Goal: Complete application form: Complete application form

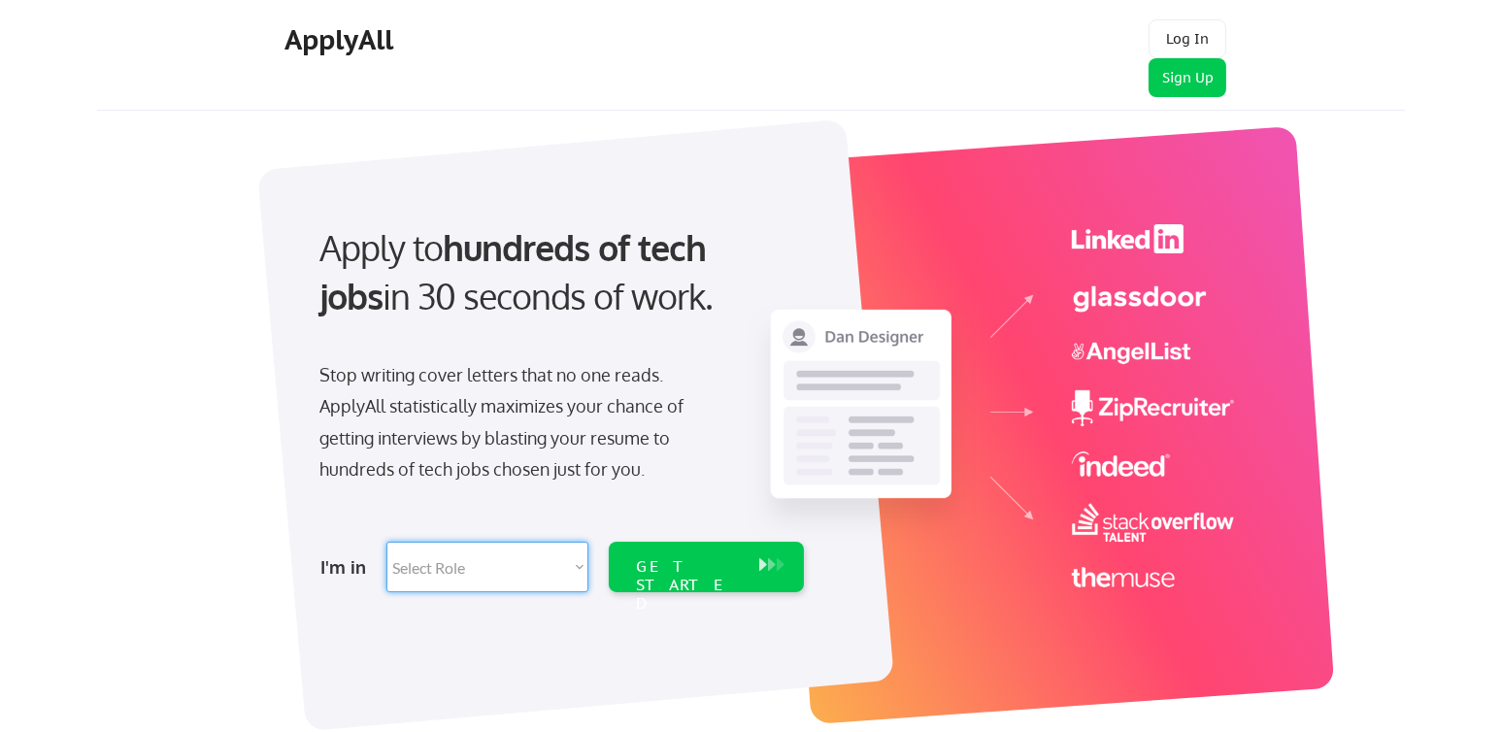
click at [450, 574] on select "Select Role Software Engineering Product Management Customer Success Sales UI/U…" at bounding box center [487, 567] width 202 height 50
click at [527, 570] on select "Select Role Software Engineering Product Management Customer Success Sales UI/U…" at bounding box center [487, 567] width 202 height 50
select select ""tech_finance_biz_ops_cos""
click at [386, 542] on select "Select Role Software Engineering Product Management Customer Success Sales UI/U…" at bounding box center [487, 567] width 202 height 50
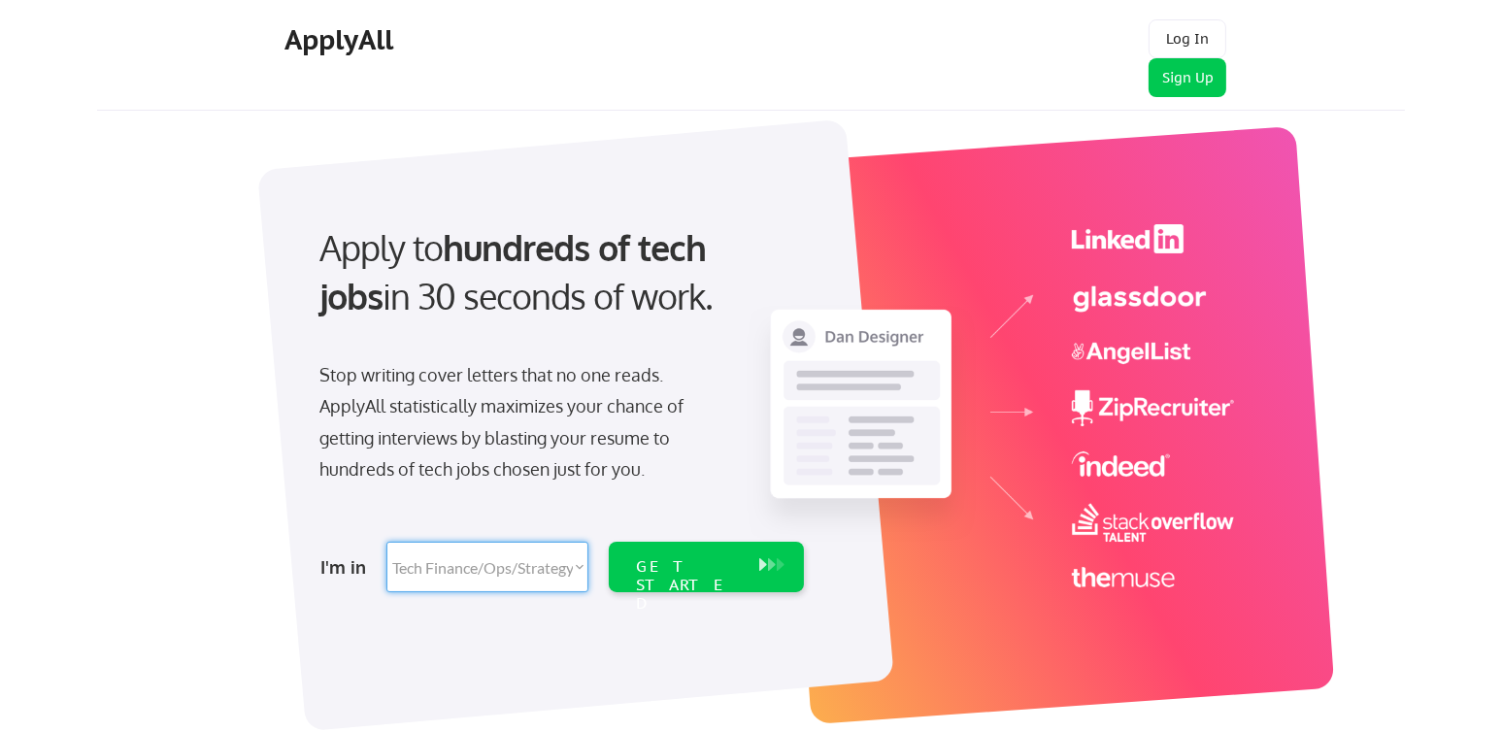
select select ""tech_finance_biz_ops_cos""
click at [700, 578] on div "GET STARTED" at bounding box center [687, 567] width 123 height 50
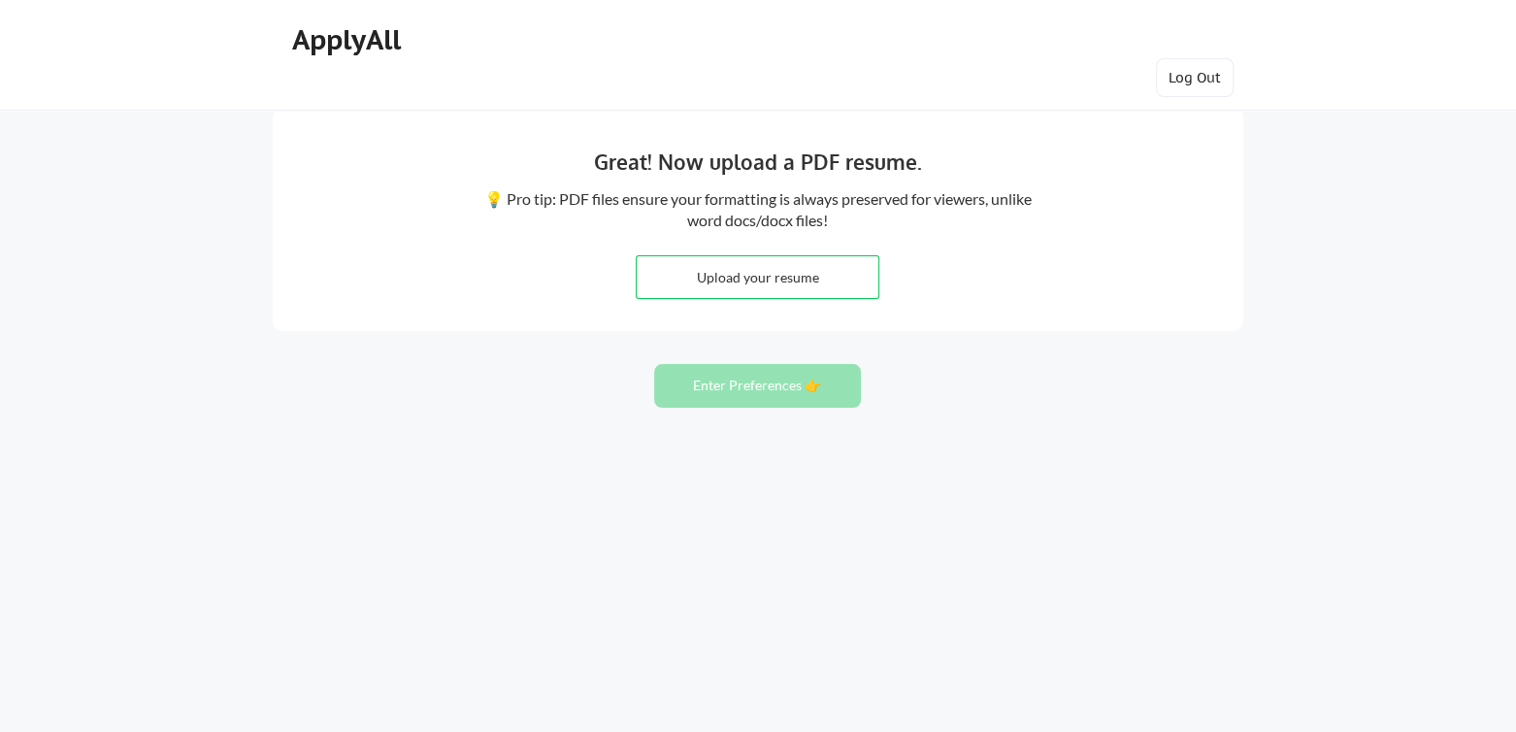
click at [827, 286] on input "file" at bounding box center [758, 277] width 242 height 42
type input "C:\fakepath\Resume - Ashif Hussnain Raza.pdf"
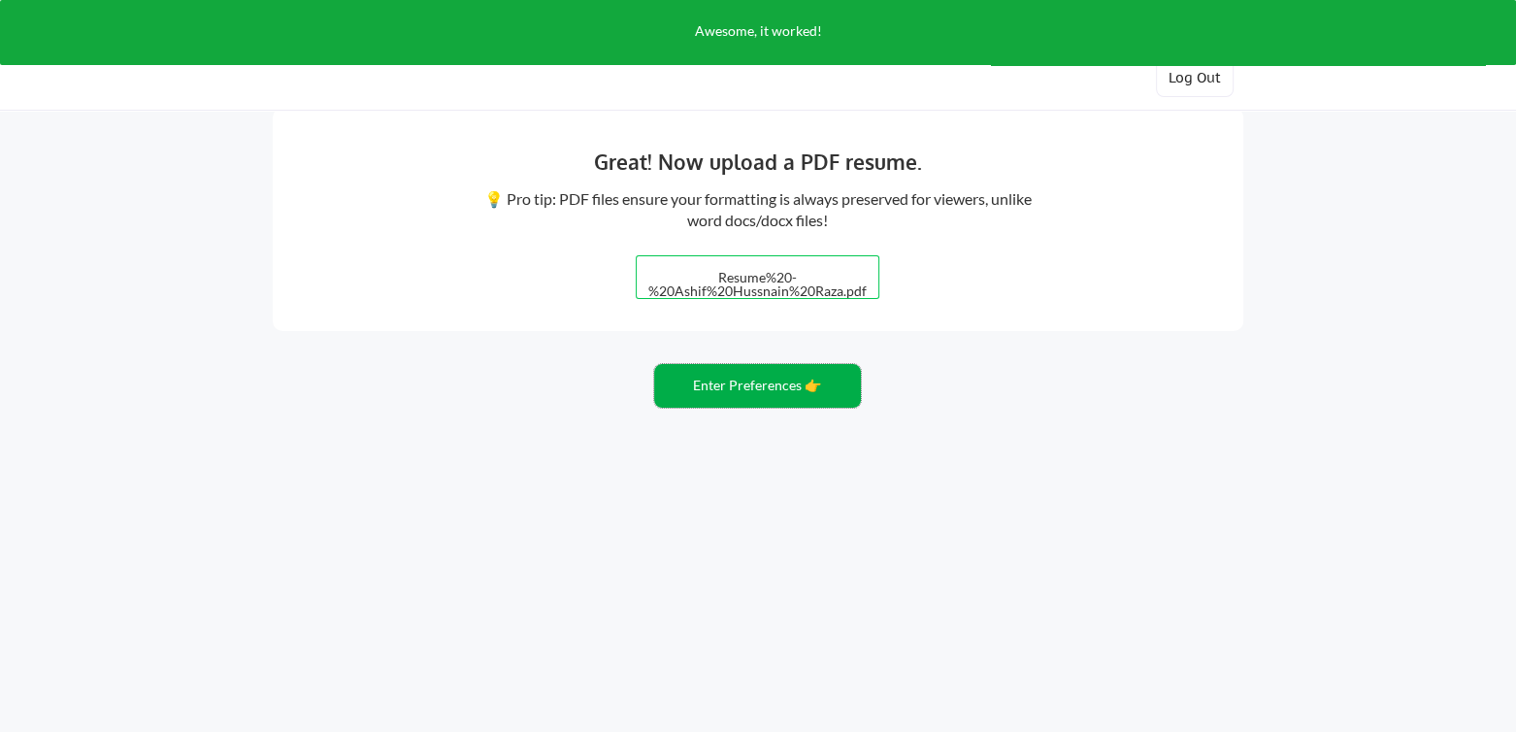
click at [774, 399] on button "Enter Preferences 👉" at bounding box center [757, 386] width 207 height 44
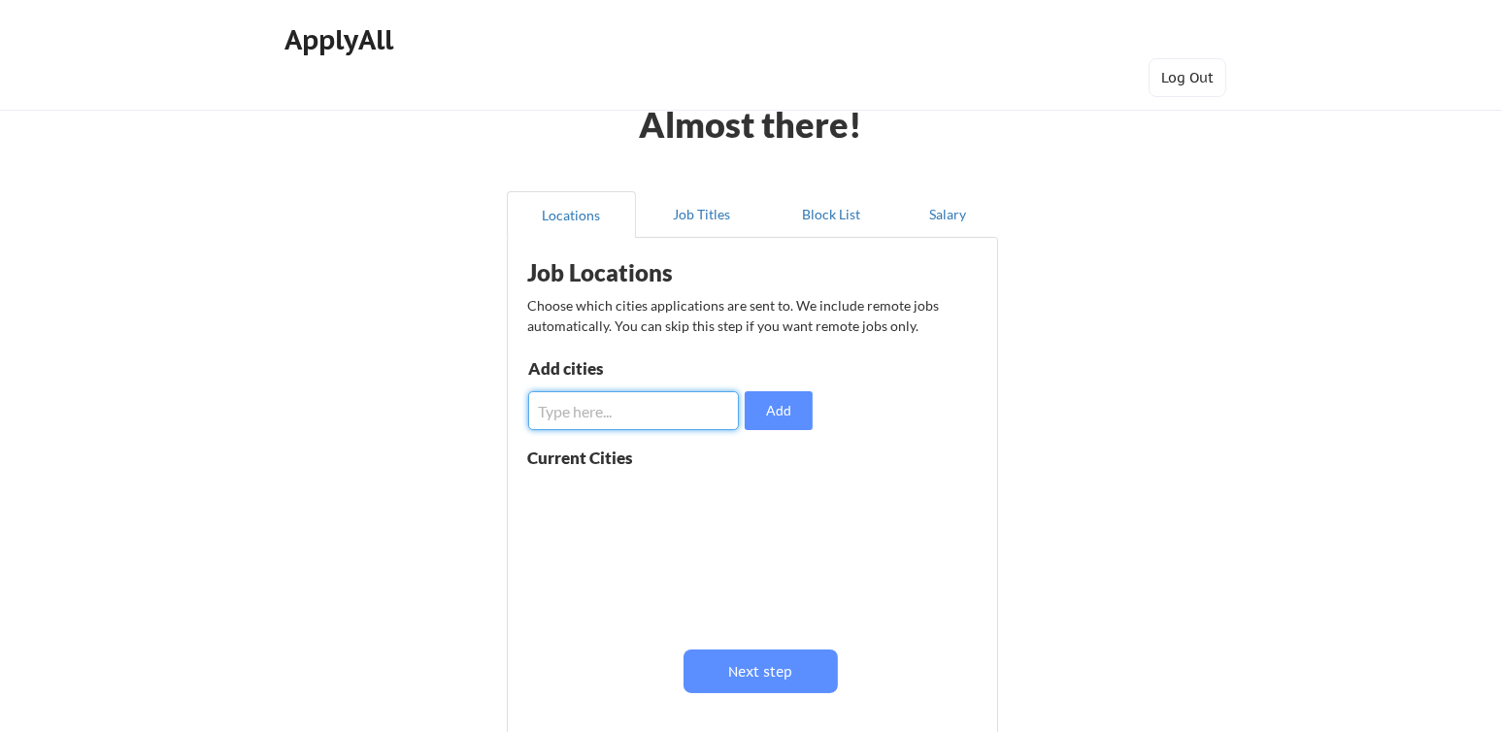
click at [650, 414] on input "input" at bounding box center [633, 410] width 211 height 39
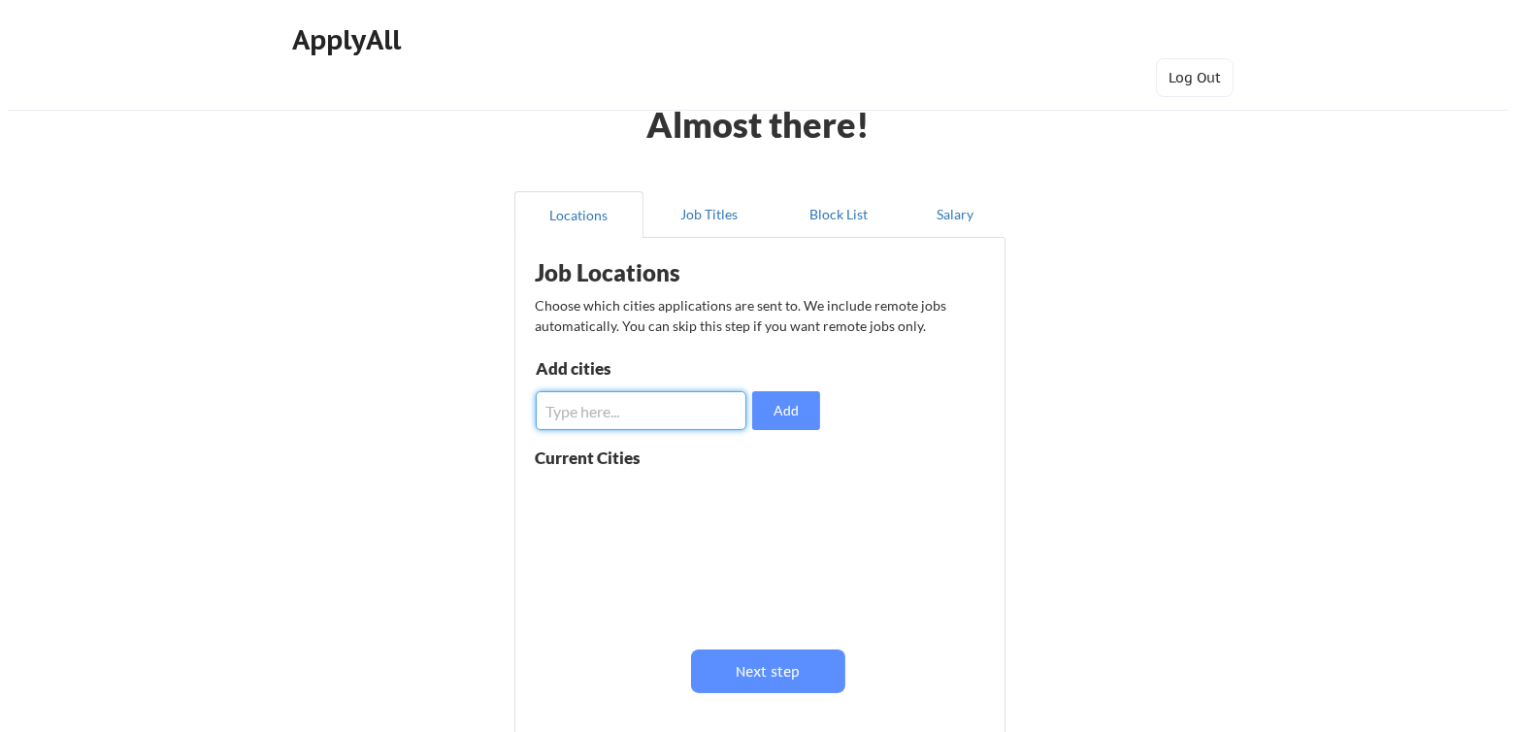
scroll to position [97, 0]
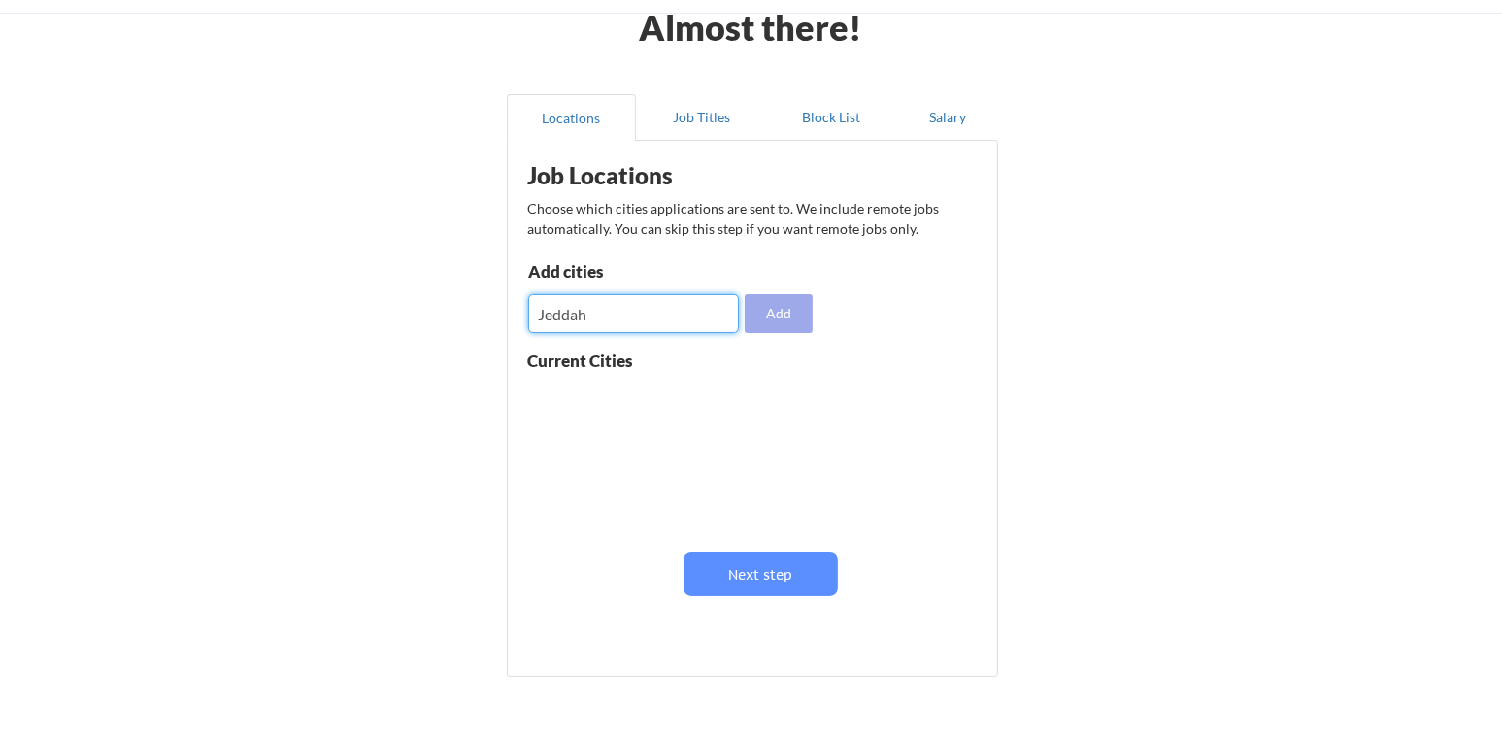
type input "Jeddah"
click at [762, 305] on button "Add" at bounding box center [779, 313] width 68 height 39
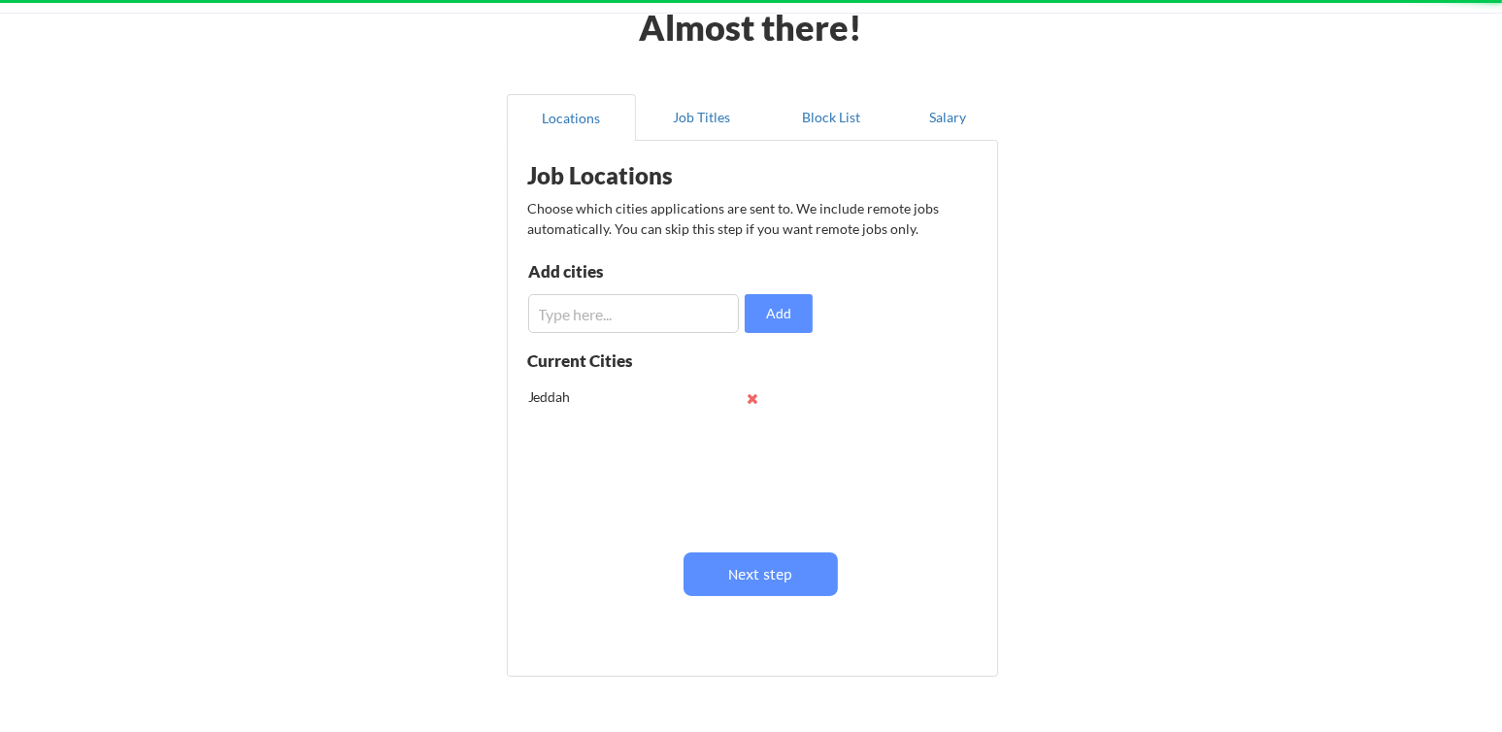
drag, startPoint x: 614, startPoint y: 286, endPoint x: 600, endPoint y: 306, distance: 24.3
click at [610, 296] on div "Add cities Add" at bounding box center [673, 298] width 290 height 70
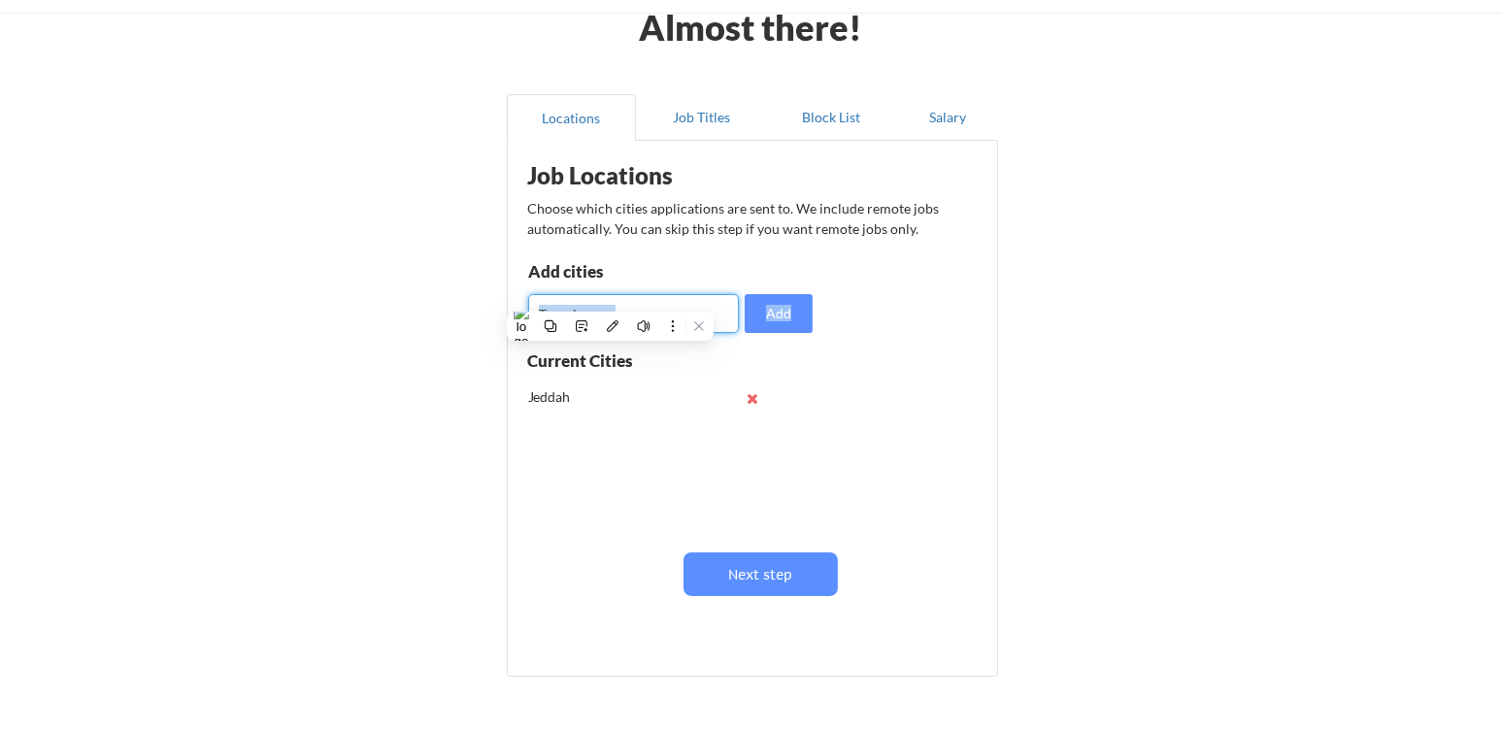
click at [600, 306] on input "input" at bounding box center [633, 313] width 211 height 39
type input "Makkah"
click at [760, 312] on button "Add" at bounding box center [779, 313] width 68 height 39
click at [588, 323] on input "input" at bounding box center [633, 313] width 211 height 39
type input "[GEOGRAPHIC_DATA]"
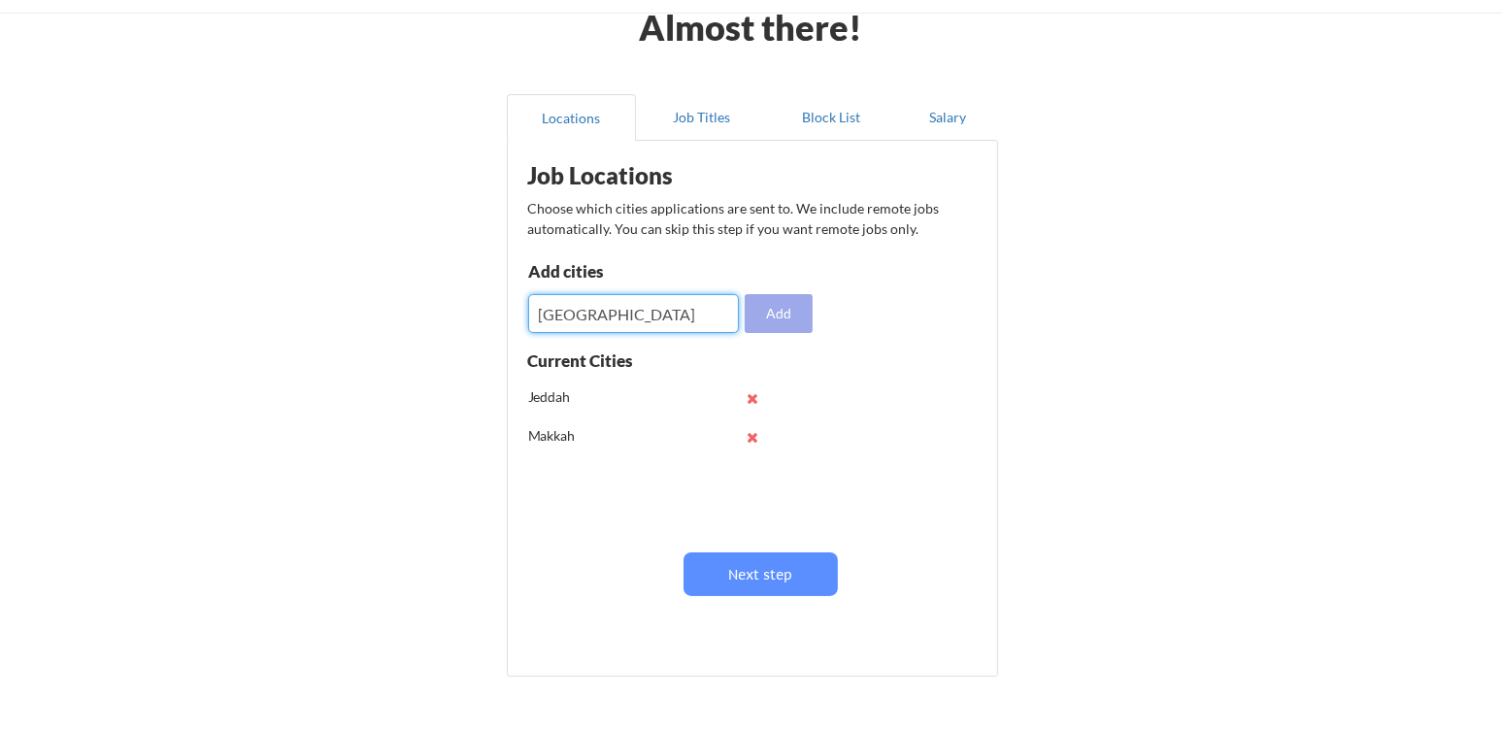
click at [767, 312] on button "Add" at bounding box center [779, 313] width 68 height 39
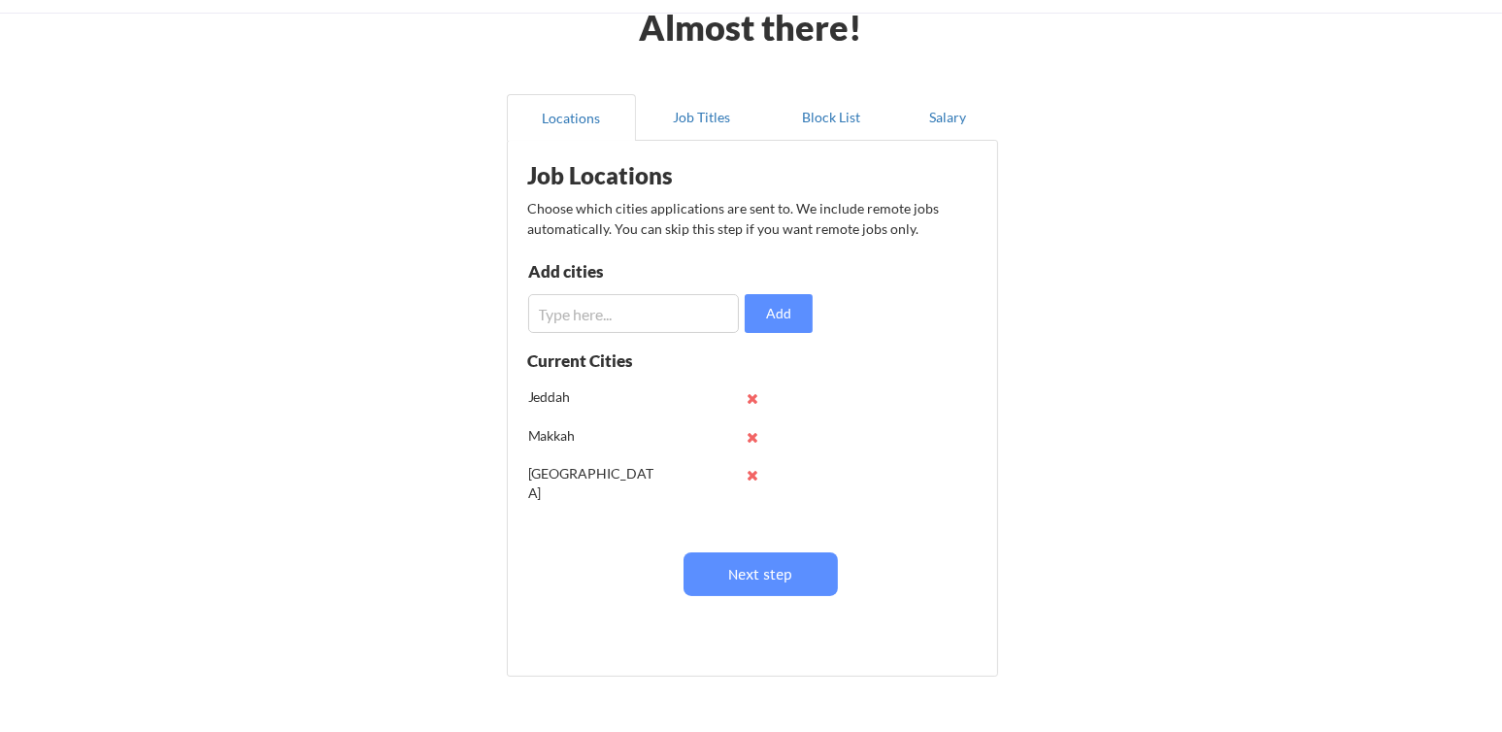
click at [560, 324] on input "input" at bounding box center [633, 313] width 211 height 39
type input "Madinah"
click at [791, 312] on button "Add" at bounding box center [779, 313] width 68 height 39
click at [734, 563] on button "Next step" at bounding box center [760, 574] width 154 height 44
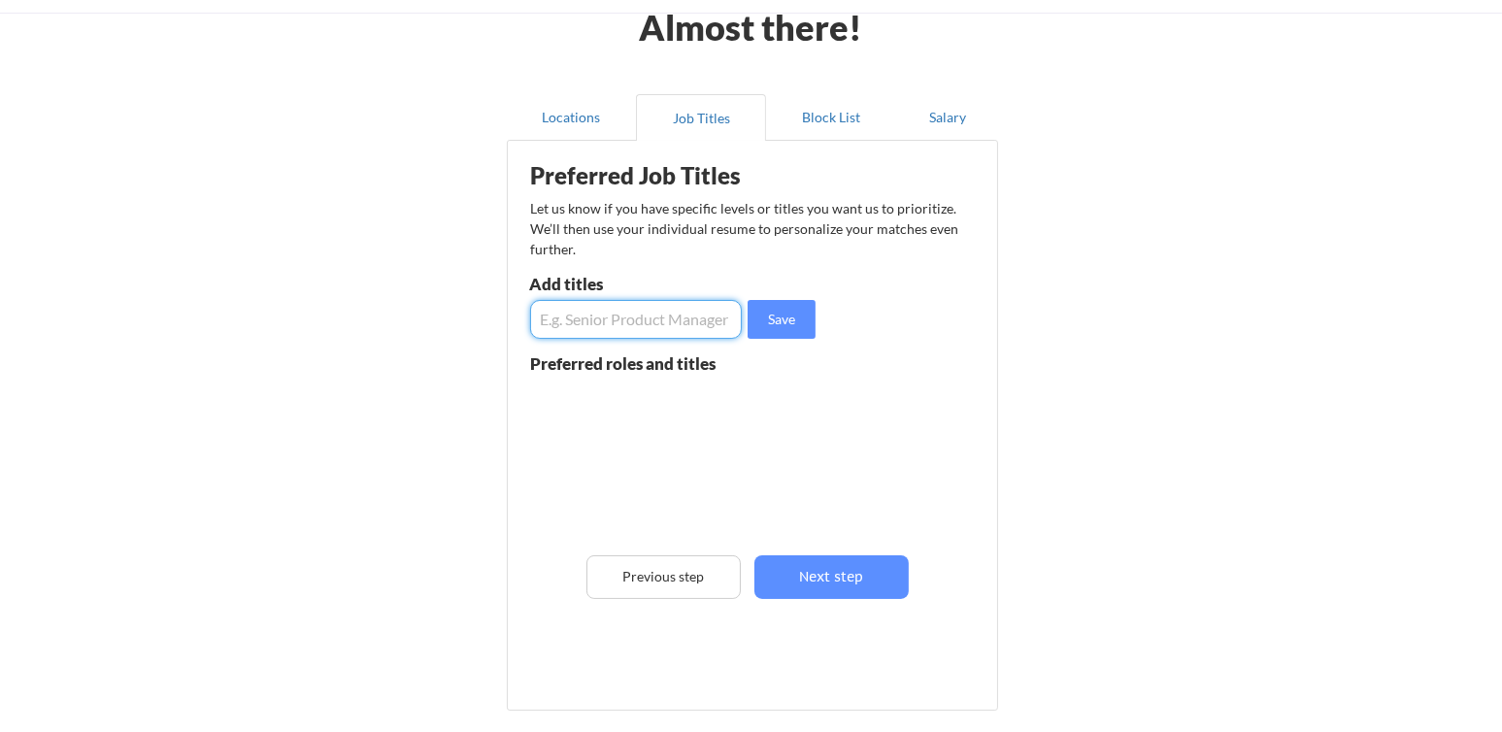
click at [618, 318] on input "input" at bounding box center [636, 319] width 212 height 39
type input "Chief Accountant"
click at [780, 316] on button "Save" at bounding box center [781, 319] width 68 height 39
click at [607, 324] on input "input" at bounding box center [636, 319] width 212 height 39
type input "Accounting Manager"
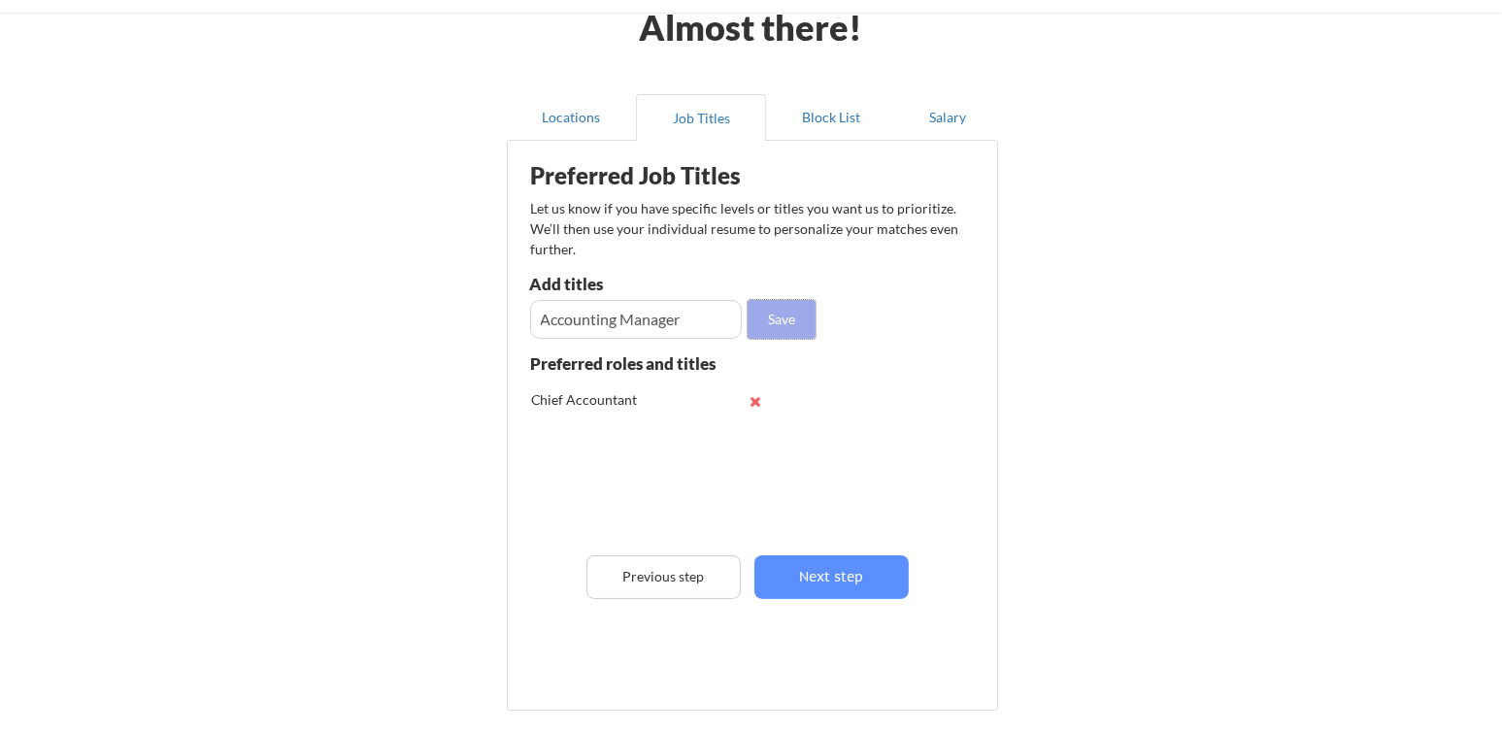
click at [802, 332] on button "Save" at bounding box center [781, 319] width 68 height 39
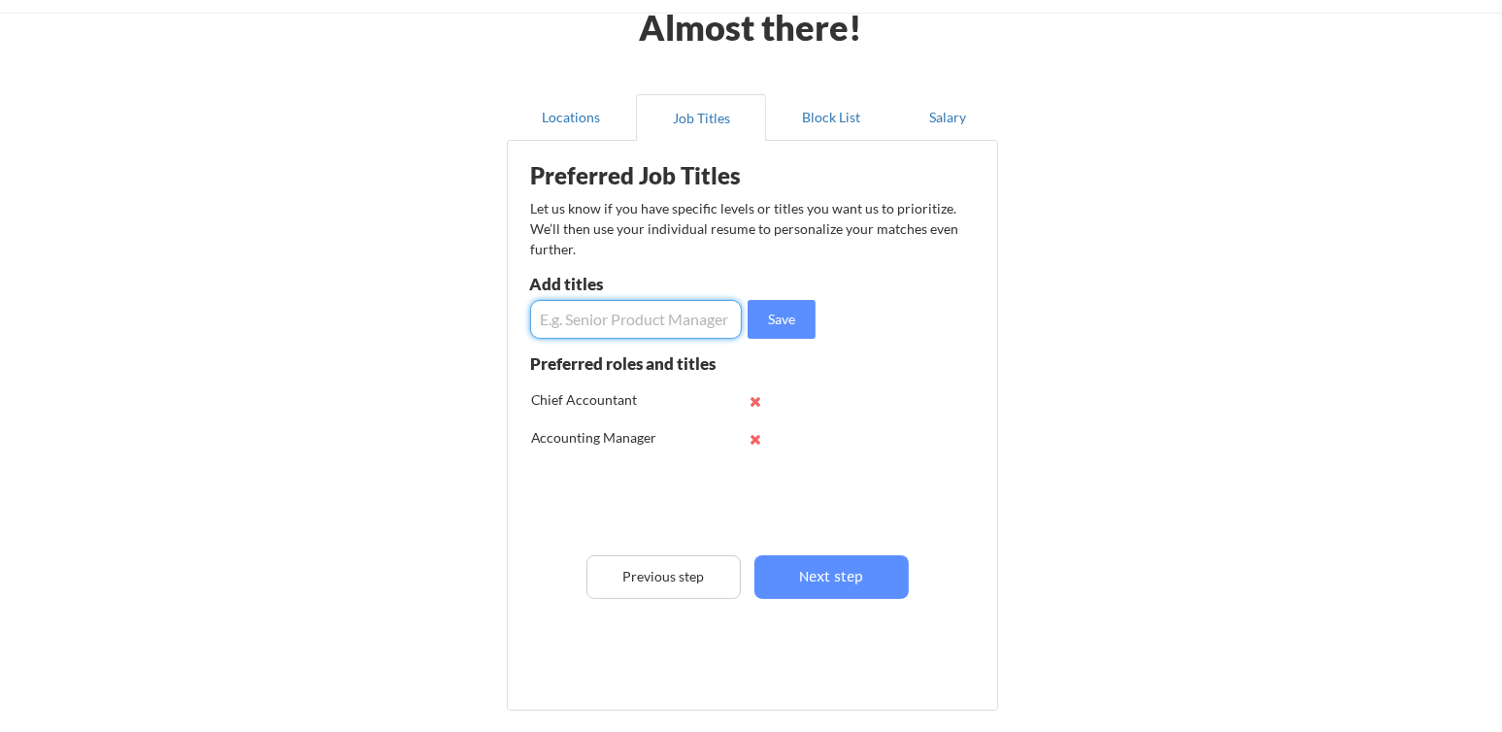
click at [607, 326] on input "input" at bounding box center [636, 319] width 212 height 39
type input "[MEDICAL_DATA] Manager"
click at [798, 327] on button "Save" at bounding box center [781, 319] width 68 height 39
click at [595, 313] on input "input" at bounding box center [636, 319] width 212 height 39
type input "Treasury Manager"
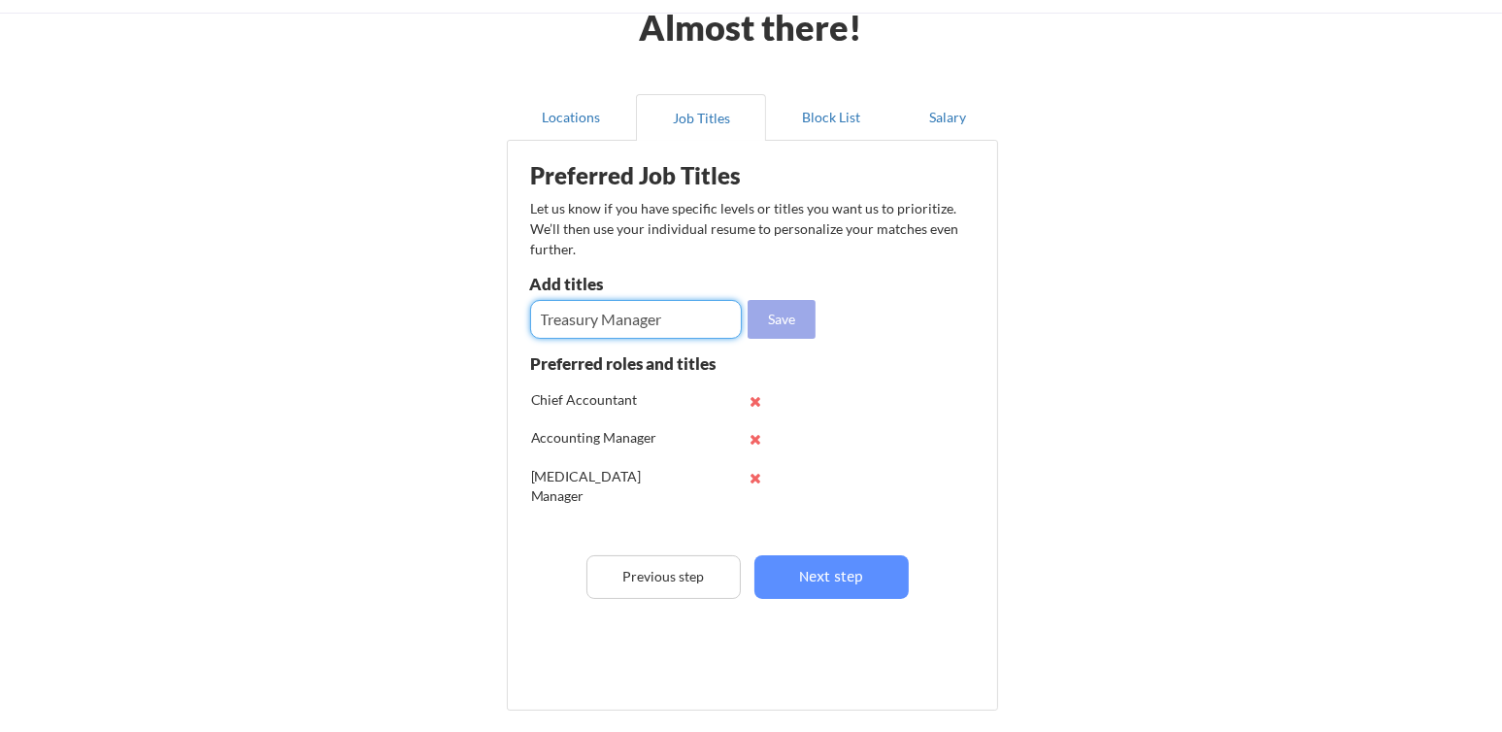
click at [771, 310] on button "Save" at bounding box center [781, 319] width 68 height 39
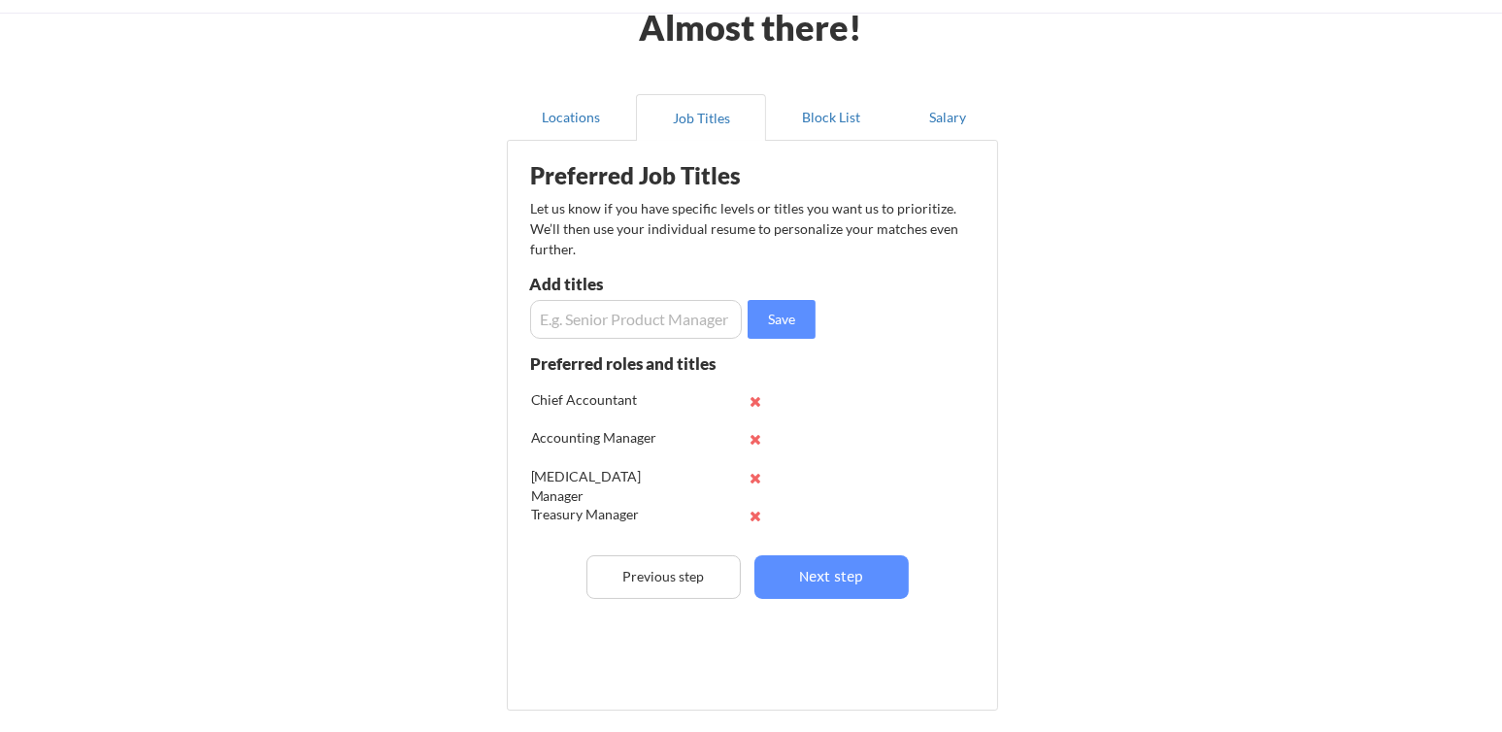
click at [587, 328] on input "input" at bounding box center [636, 319] width 212 height 39
type input "Finance Manager"
click at [775, 320] on button "Save" at bounding box center [781, 319] width 68 height 39
click at [823, 570] on button "Next step" at bounding box center [831, 577] width 154 height 44
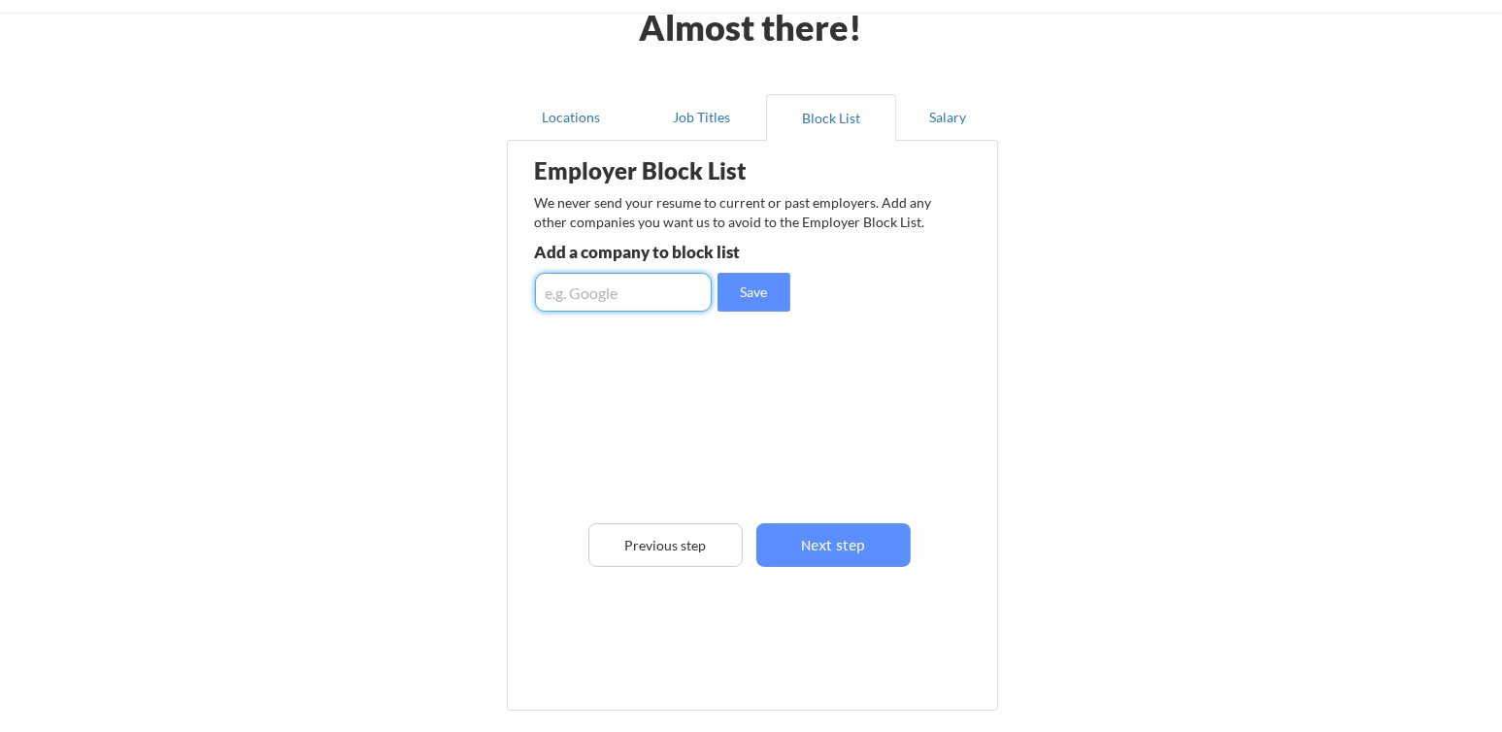
click at [572, 292] on input "input" at bounding box center [623, 292] width 177 height 39
click at [767, 295] on button "Save" at bounding box center [753, 292] width 73 height 39
click at [627, 303] on input "input" at bounding box center [623, 292] width 177 height 39
click at [810, 559] on button "Next step" at bounding box center [833, 545] width 154 height 44
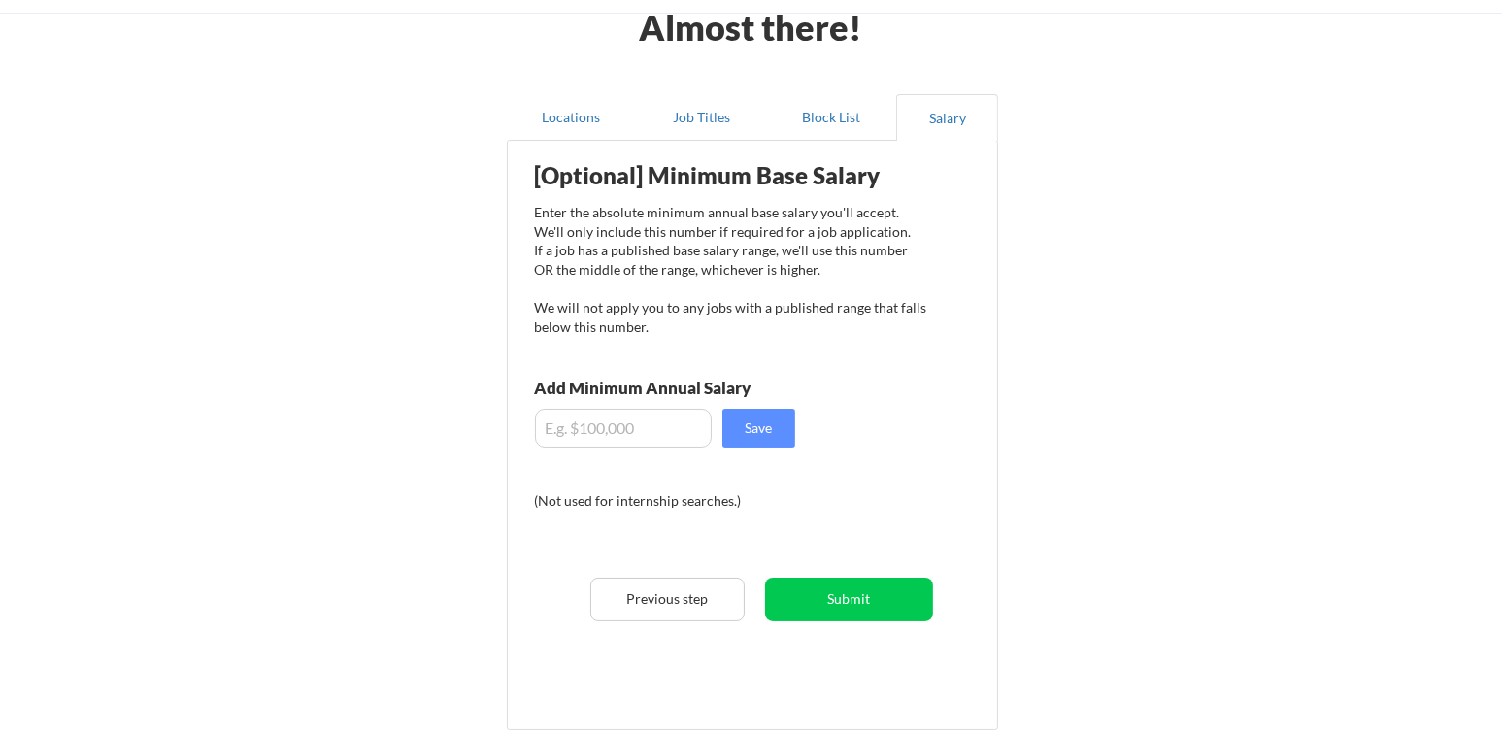
click at [579, 439] on input "input" at bounding box center [623, 428] width 177 height 39
drag, startPoint x: 659, startPoint y: 439, endPoint x: 367, endPoint y: 409, distance: 293.7
click at [367, 409] on div "Almost there! Locations Job Titles Block List Salary Employer Block List We nev…" at bounding box center [751, 405] width 1502 height 1005
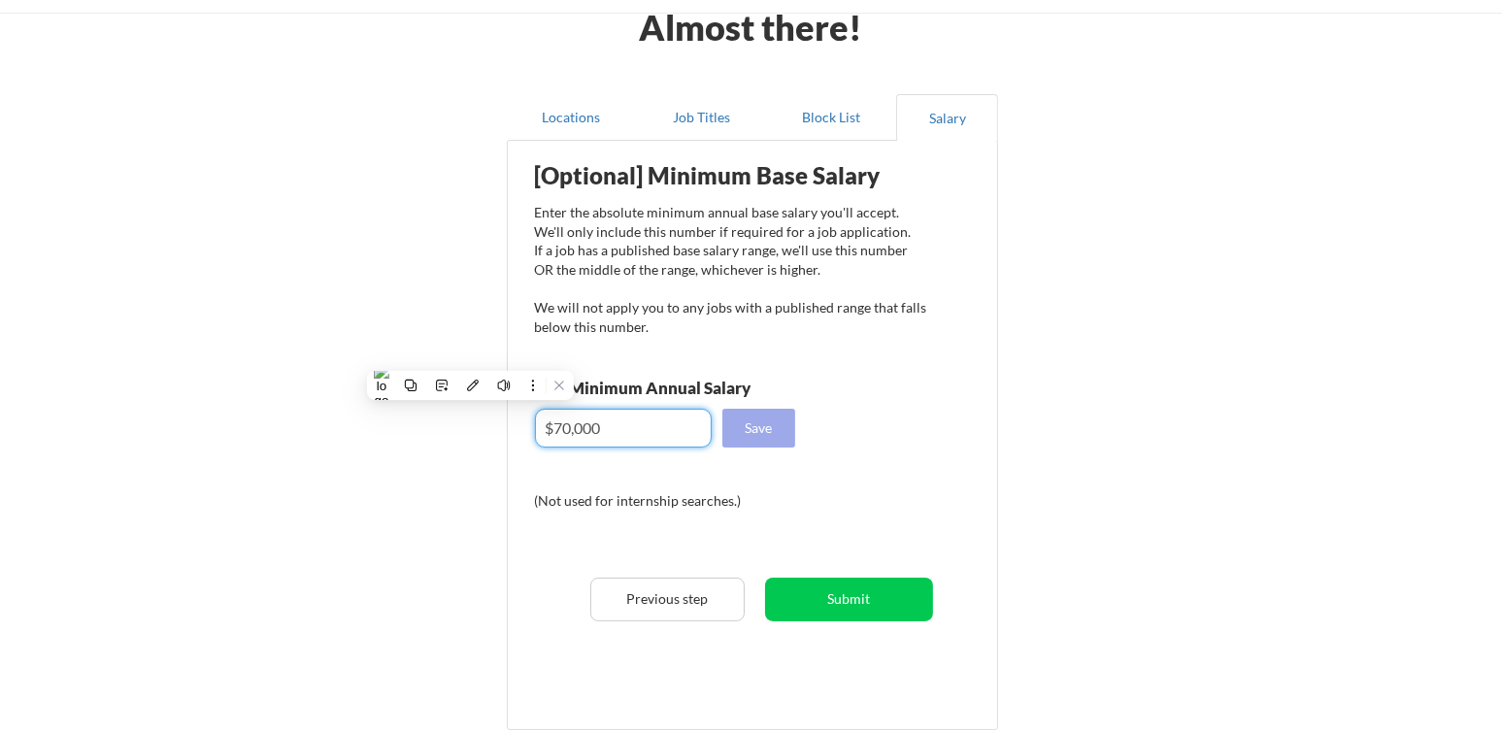
type input "$70,000"
click at [759, 443] on button "Save" at bounding box center [758, 428] width 73 height 39
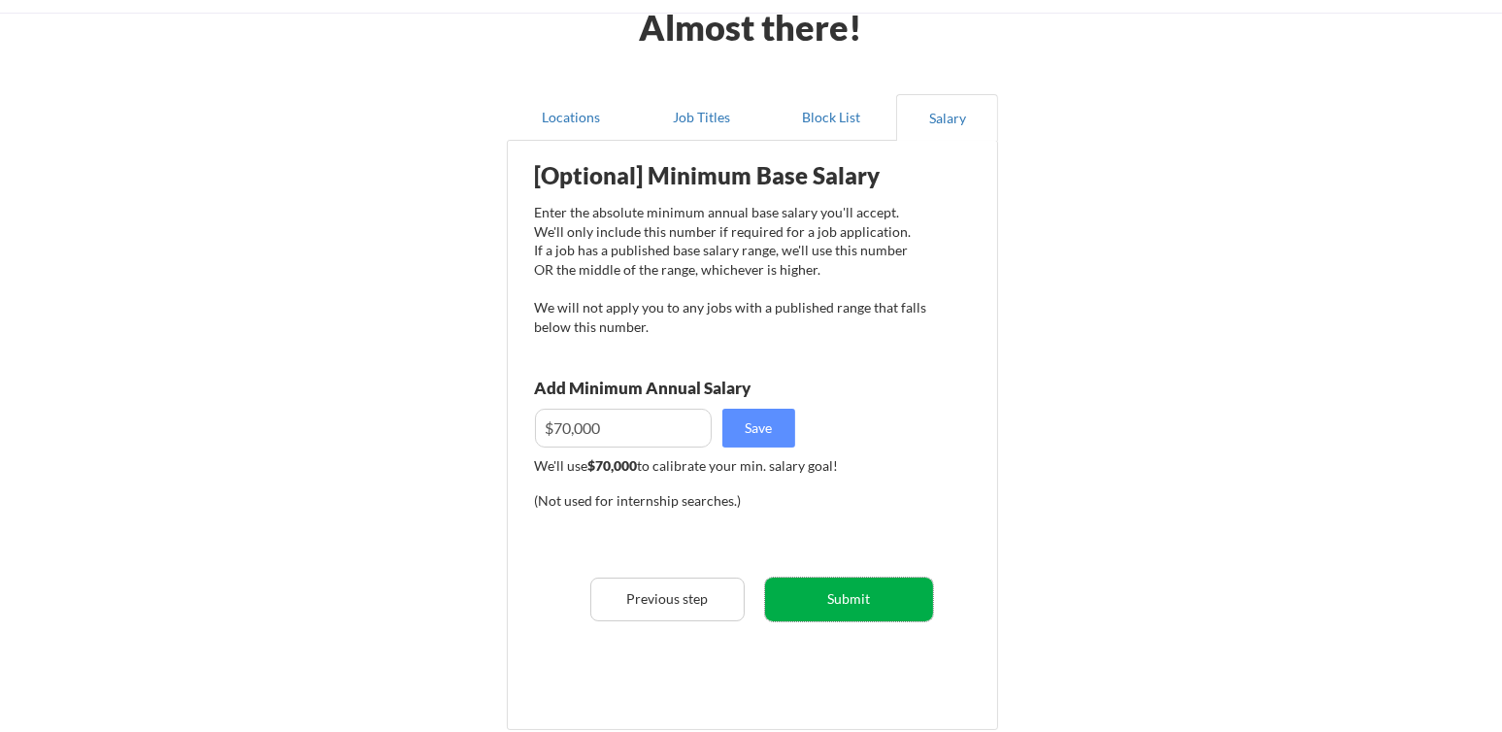
click at [863, 608] on button "Submit" at bounding box center [849, 600] width 168 height 44
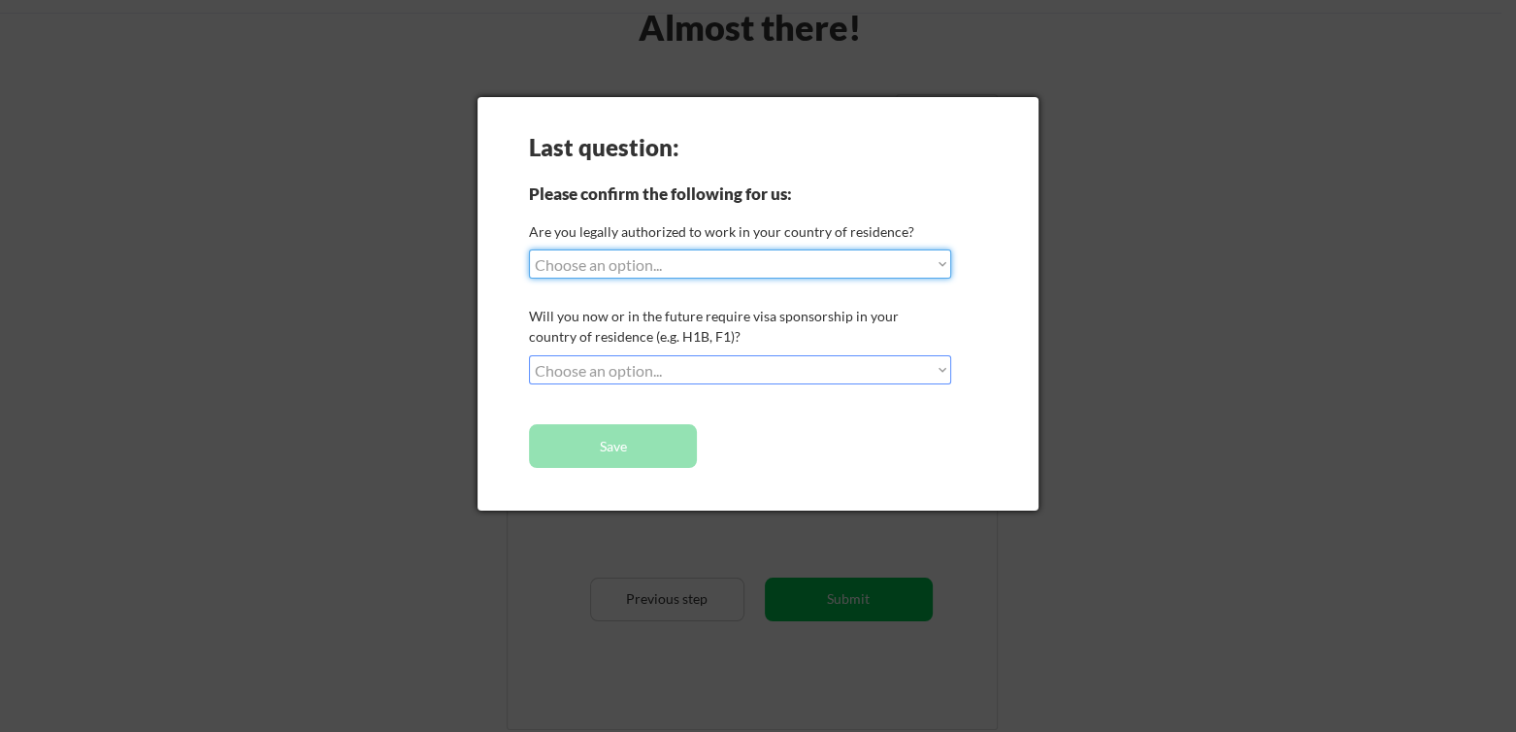
click at [743, 267] on select "Choose an option... Yes, I am a [DEMOGRAPHIC_DATA] Citizen Yes, I am a [DEMOGRA…" at bounding box center [740, 263] width 422 height 29
click at [1053, 383] on div at bounding box center [758, 366] width 1516 height 732
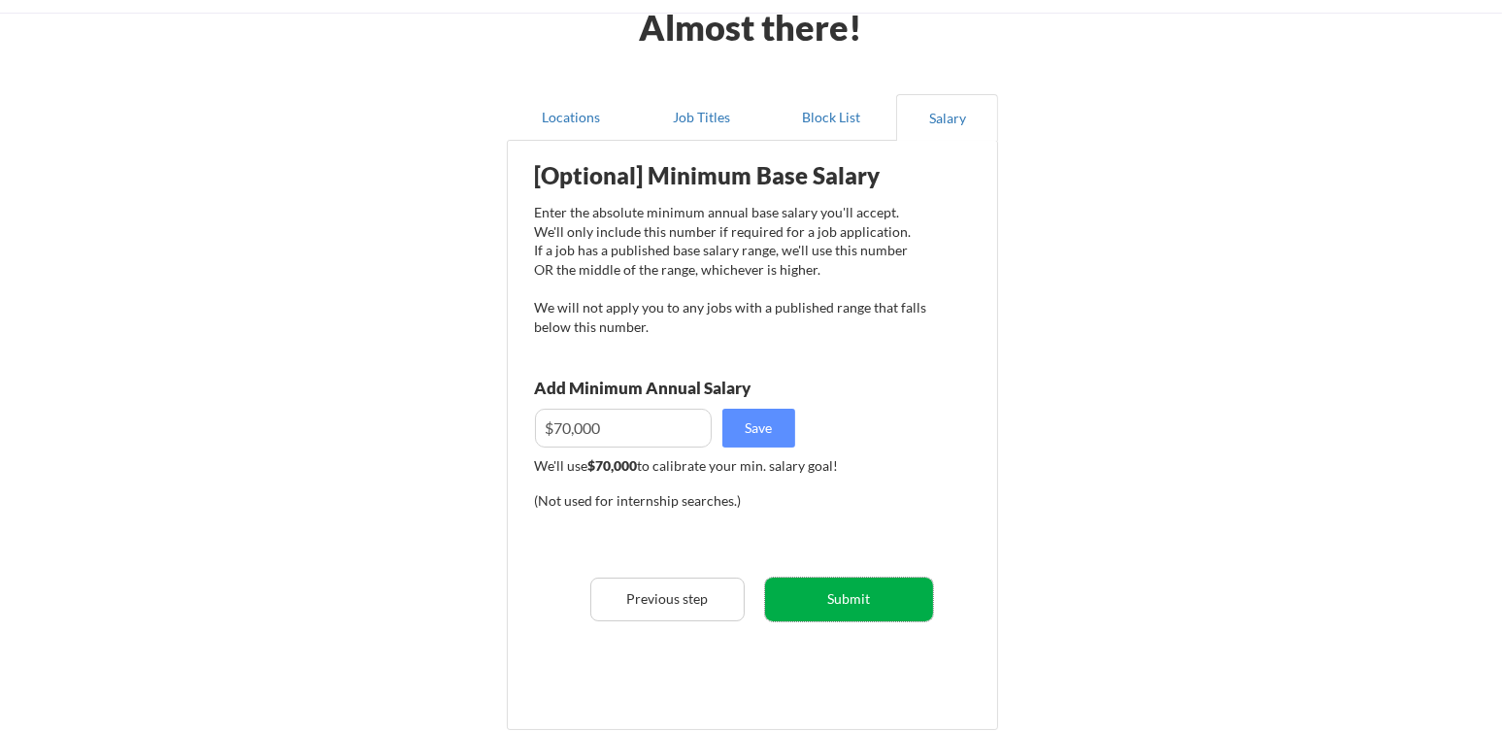
click at [834, 615] on button "Submit" at bounding box center [849, 600] width 168 height 44
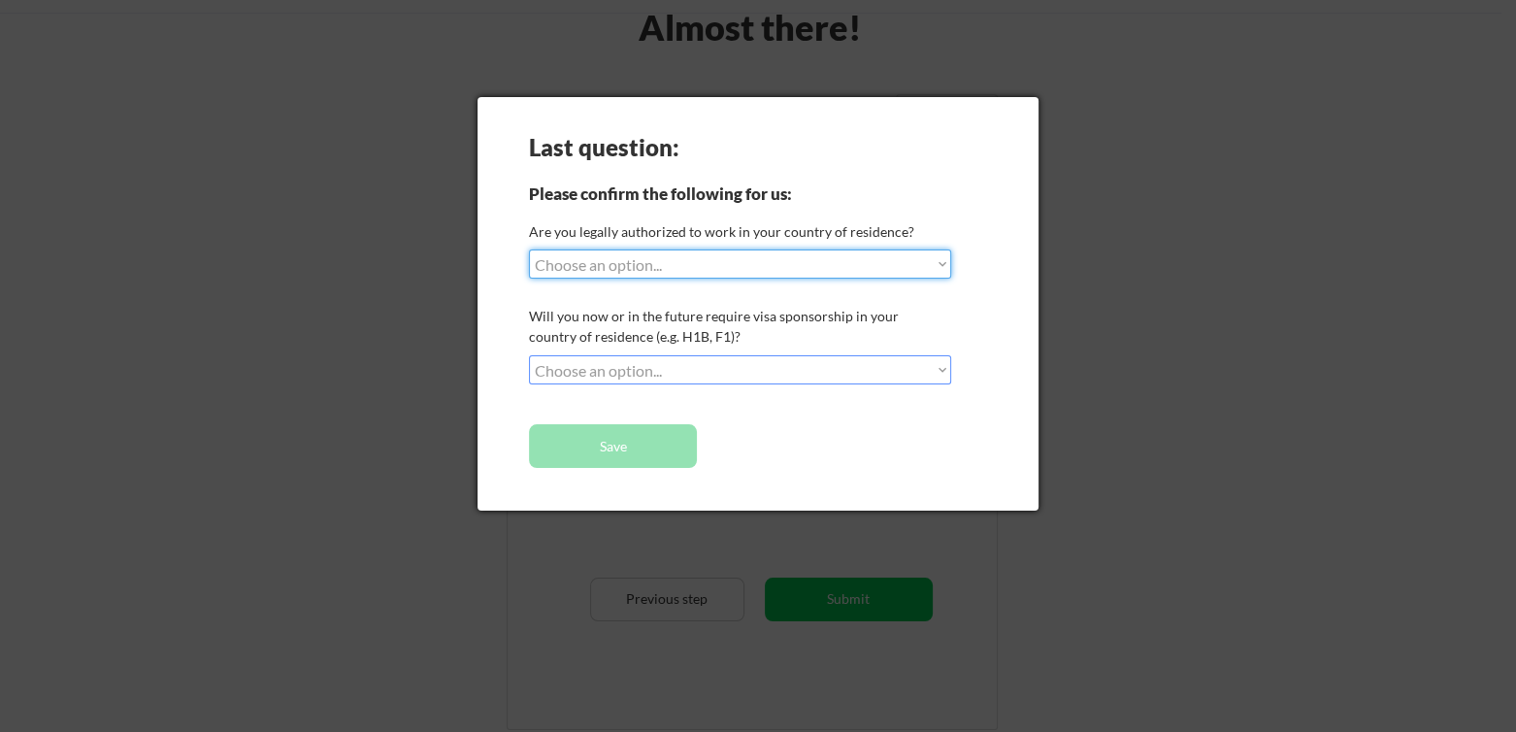
click at [679, 375] on select "Choose an option... No, I will not need sponsorship Yes, I will need sponsorship" at bounding box center [740, 369] width 422 height 29
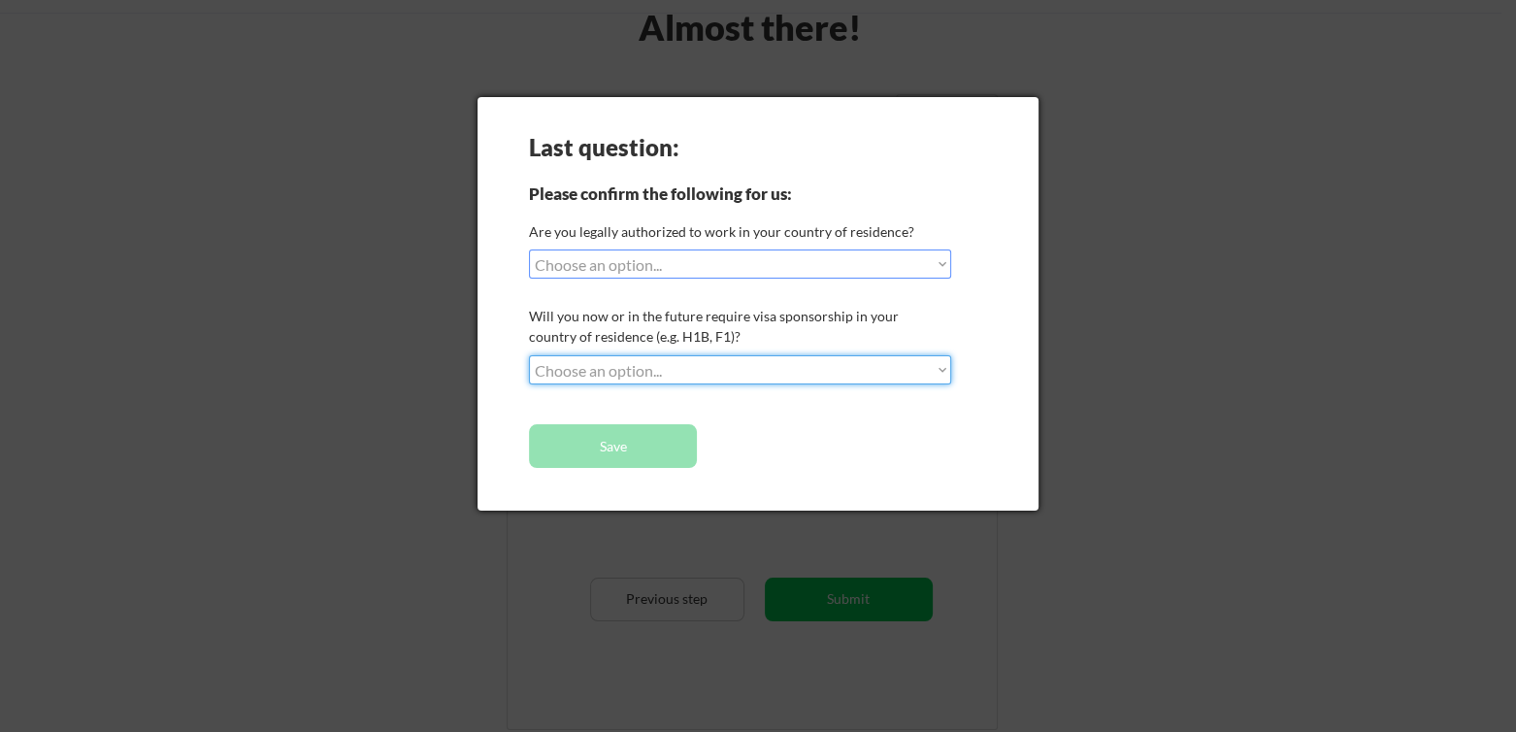
select select ""no__i_will_not_need_sponsorship""
click at [529, 355] on select "Choose an option... No, I will not need sponsorship Yes, I will need sponsorship" at bounding box center [740, 369] width 422 height 29
click at [624, 447] on button "Save" at bounding box center [613, 446] width 168 height 44
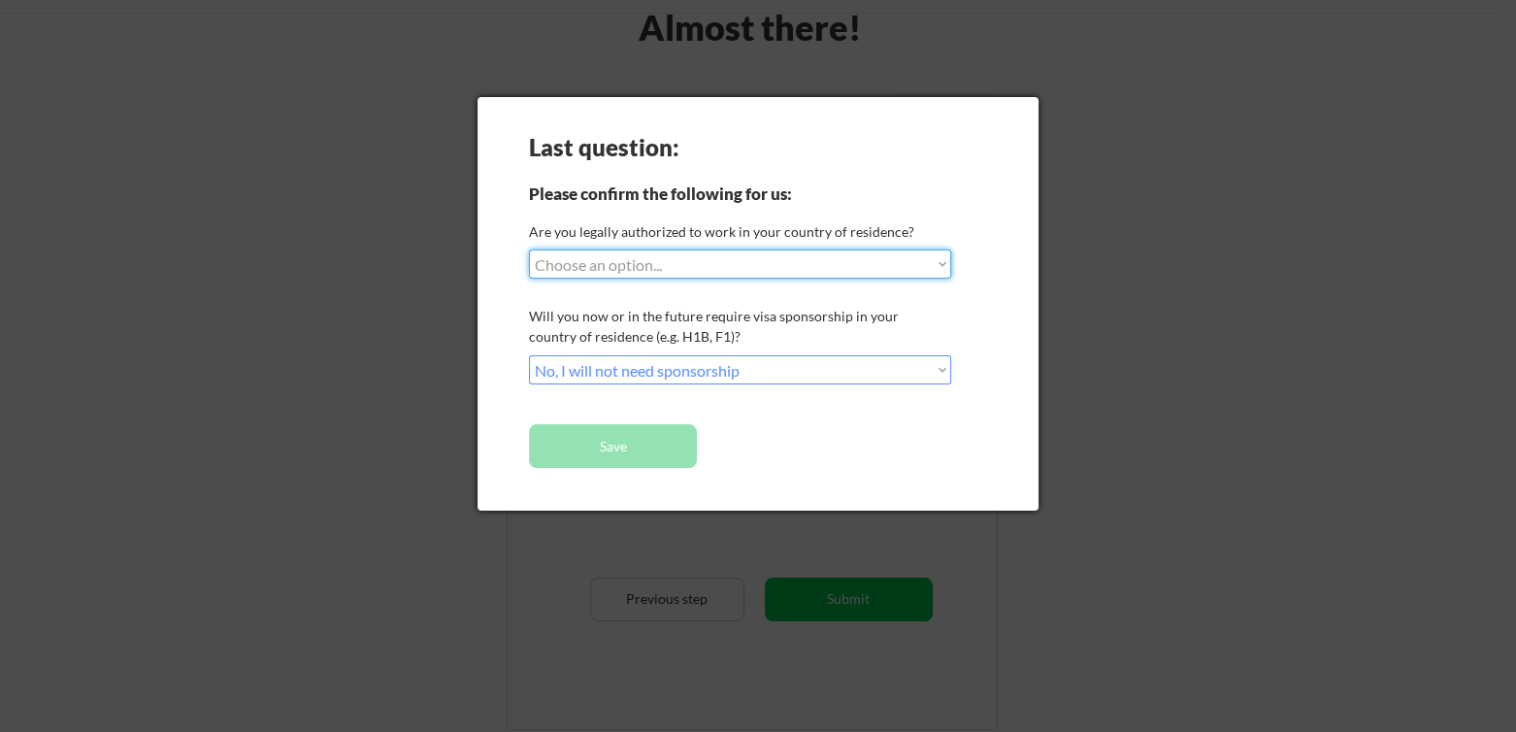
click at [649, 270] on select "Choose an option... Yes, I am a [DEMOGRAPHIC_DATA] Citizen Yes, I am a [DEMOGRA…" at bounding box center [740, 263] width 422 height 29
select select ""yes__i_am_an_other_[DEMOGRAPHIC_DATA]""
click at [529, 249] on select "Choose an option... Yes, I am a [DEMOGRAPHIC_DATA] Citizen Yes, I am a [DEMOGRA…" at bounding box center [740, 263] width 422 height 29
click at [623, 389] on div "Last question: Please confirm the following for us: Are you legally authorized …" at bounding box center [758, 304] width 561 height 414
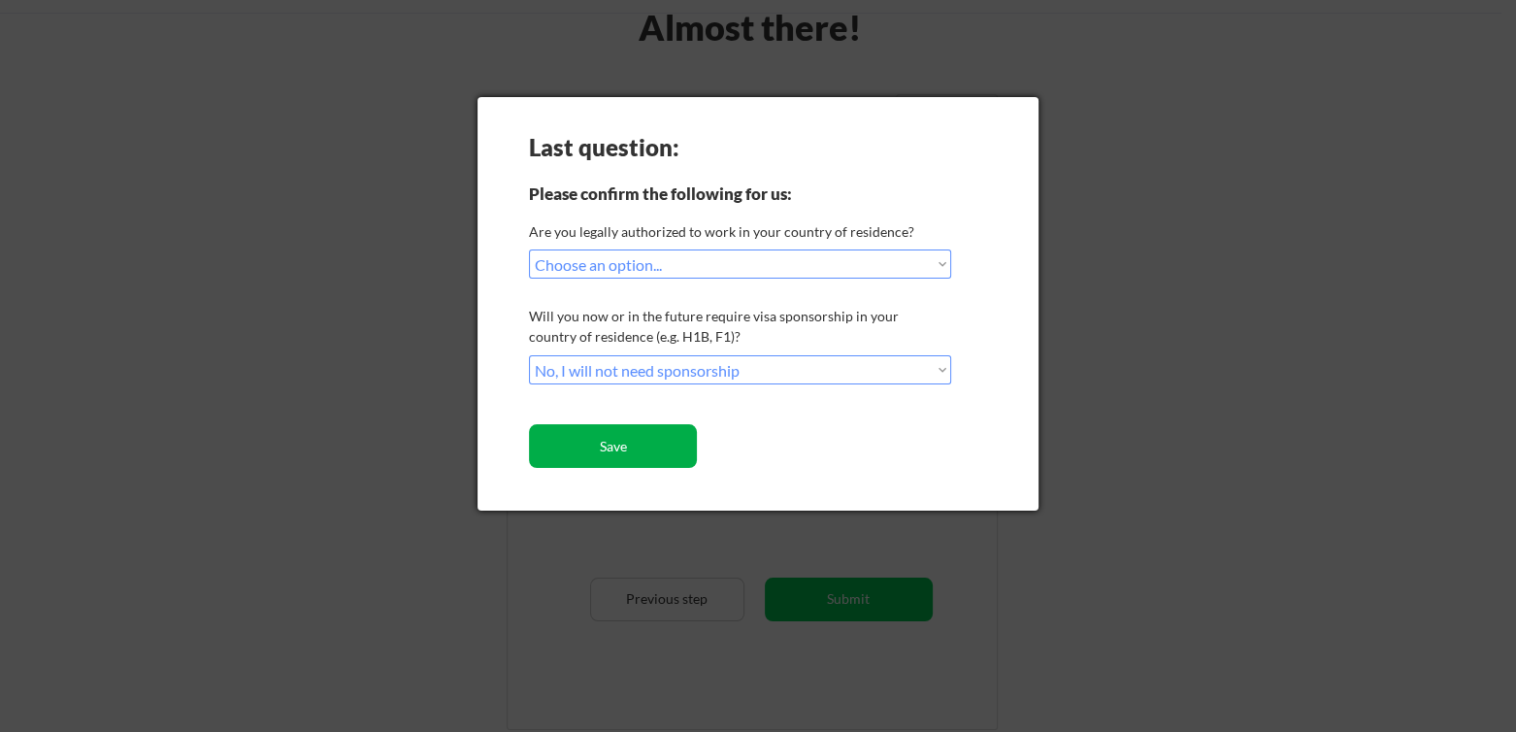
click at [591, 456] on button "Save" at bounding box center [613, 446] width 168 height 44
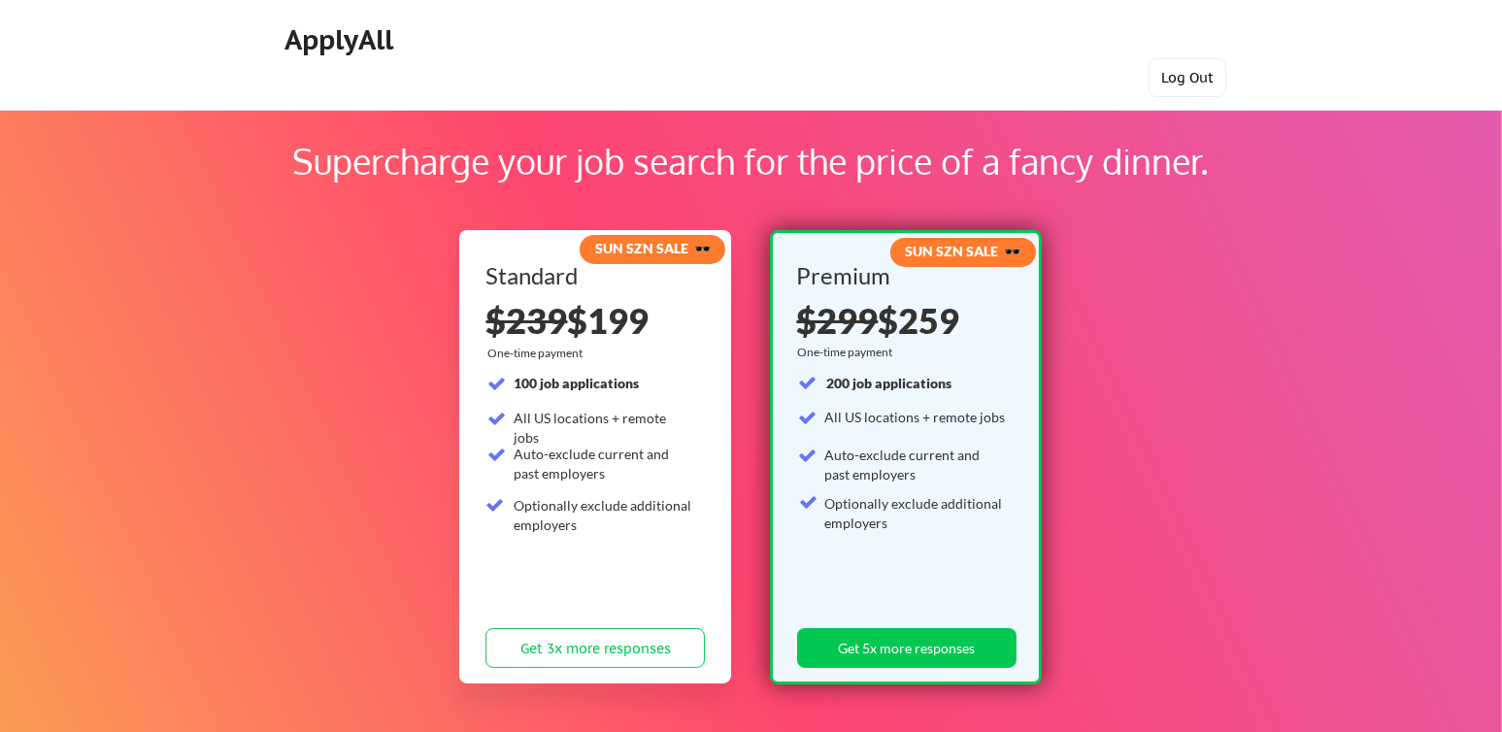
click at [1188, 80] on button "Log Out" at bounding box center [1187, 77] width 78 height 39
click at [1190, 87] on button "Log Out" at bounding box center [1187, 77] width 78 height 39
